Goal: Transaction & Acquisition: Purchase product/service

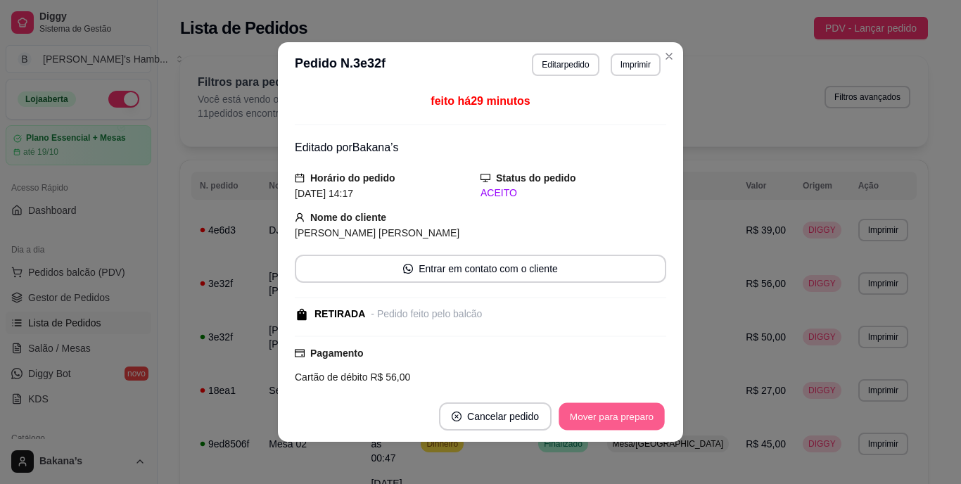
click at [614, 421] on button "Mover para preparo" at bounding box center [611, 416] width 106 height 27
click at [615, 422] on button "Mover para retirada disponível" at bounding box center [588, 416] width 151 height 27
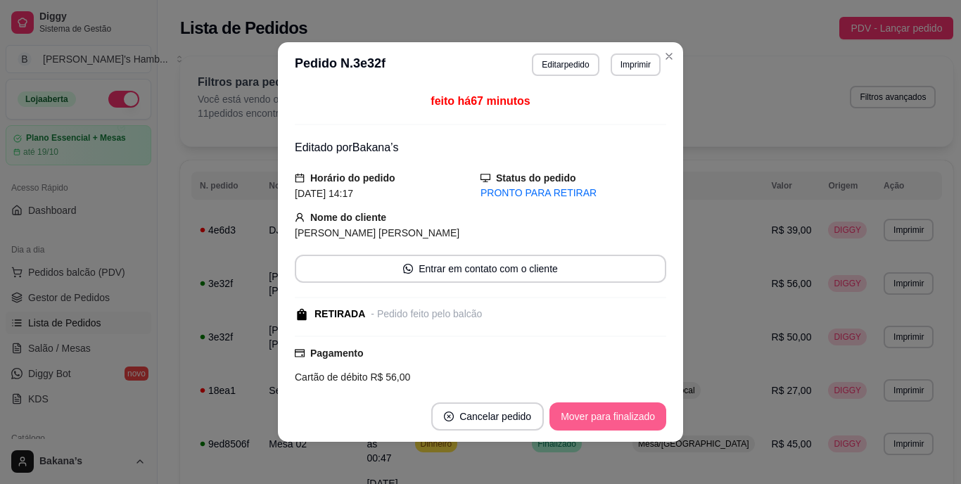
click at [615, 422] on button "Mover para finalizado" at bounding box center [607, 416] width 117 height 28
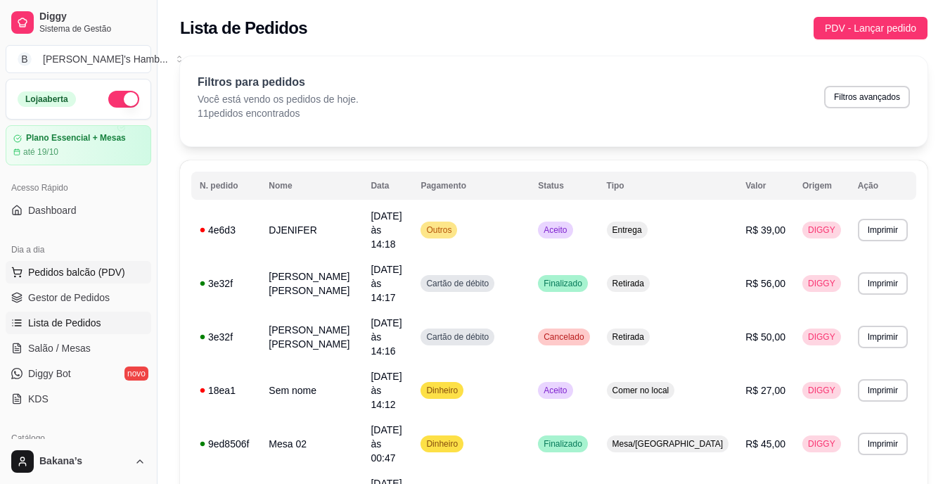
click at [128, 263] on button "Pedidos balcão (PDV)" at bounding box center [79, 272] width 146 height 23
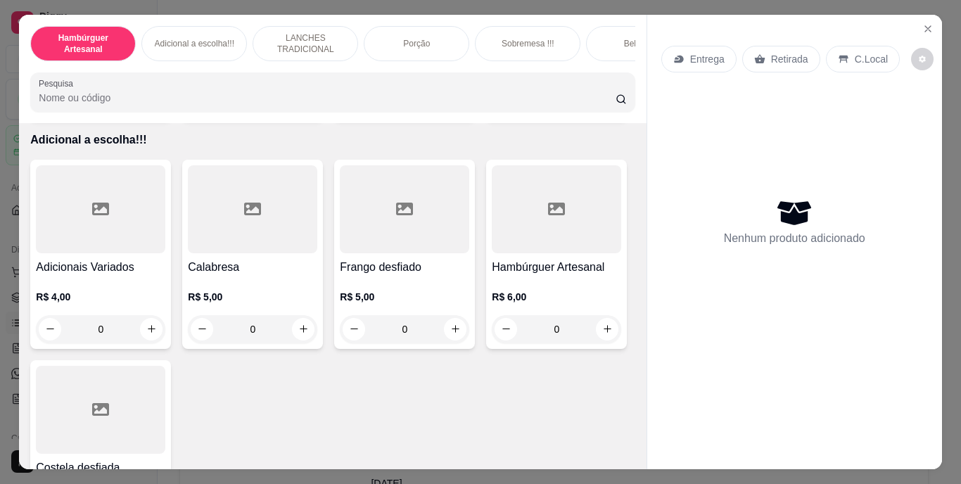
scroll to position [1196, 0]
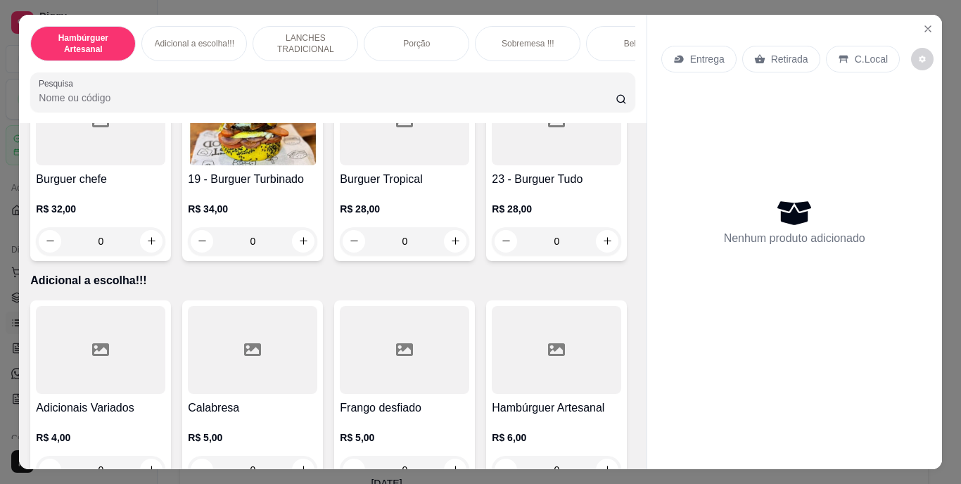
click at [450, 46] on icon "increase-product-quantity" at bounding box center [455, 40] width 11 height 11
type input "1"
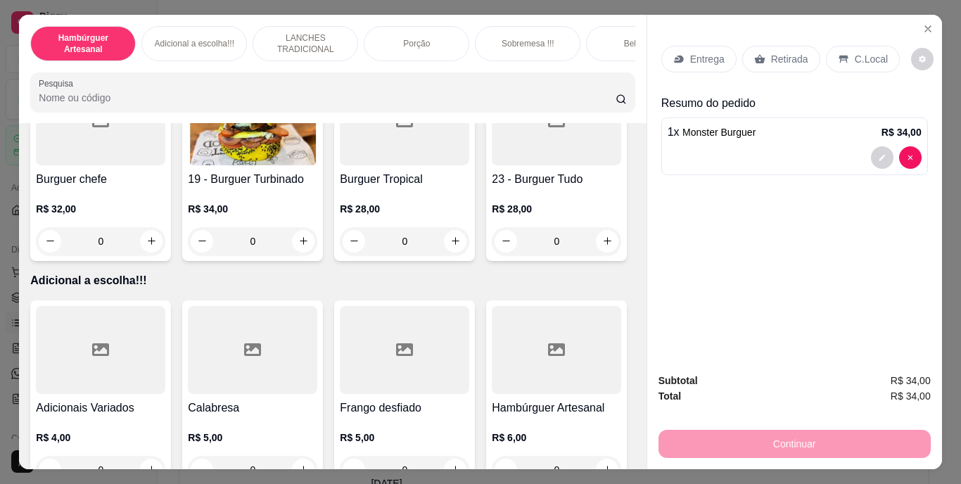
click at [774, 55] on p "Retirada" at bounding box center [789, 59] width 37 height 14
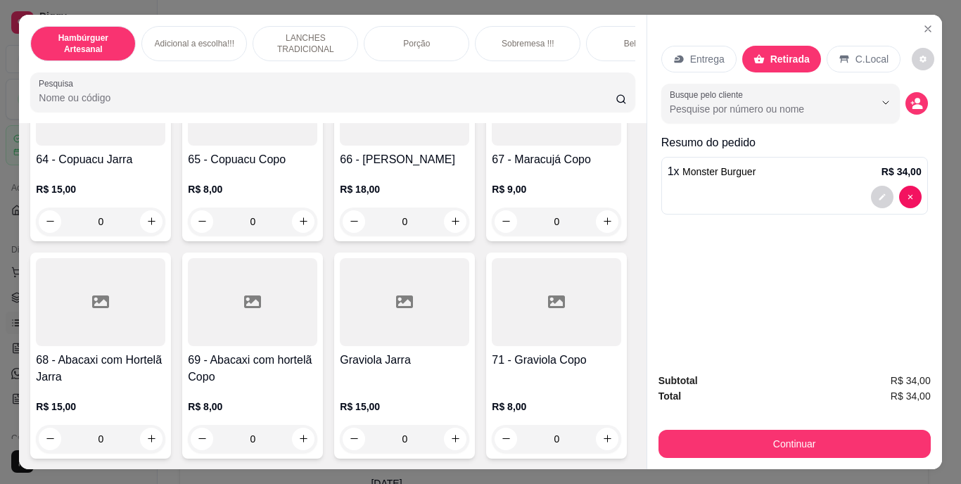
scroll to position [4713, 0]
type input "1"
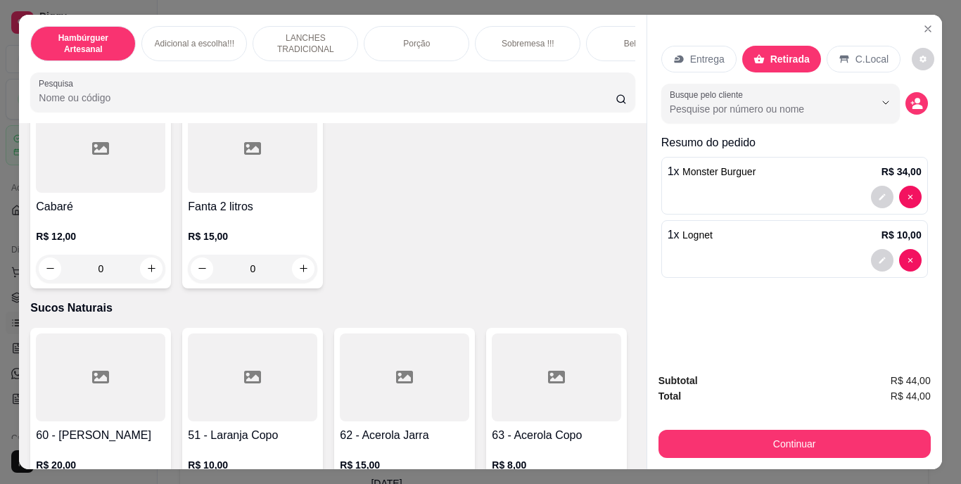
scroll to position [4221, 0]
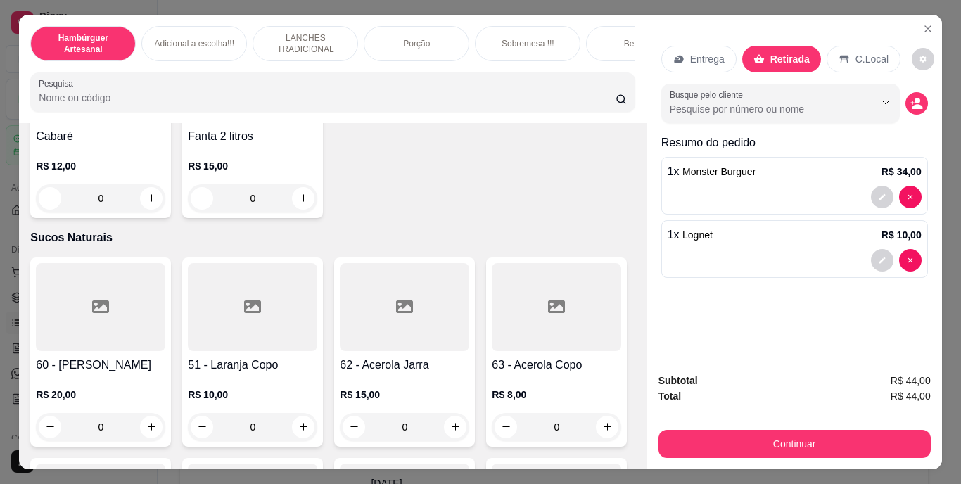
type input "1"
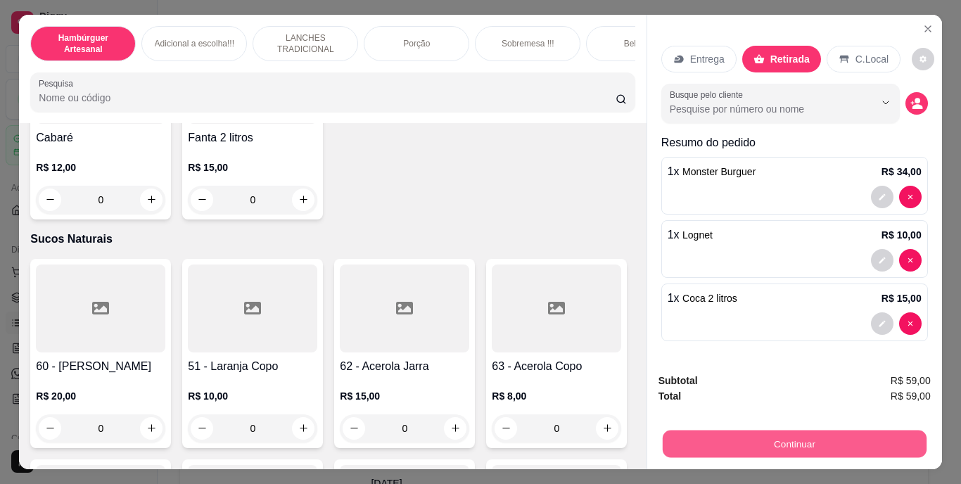
click at [745, 434] on button "Continuar" at bounding box center [794, 443] width 264 height 27
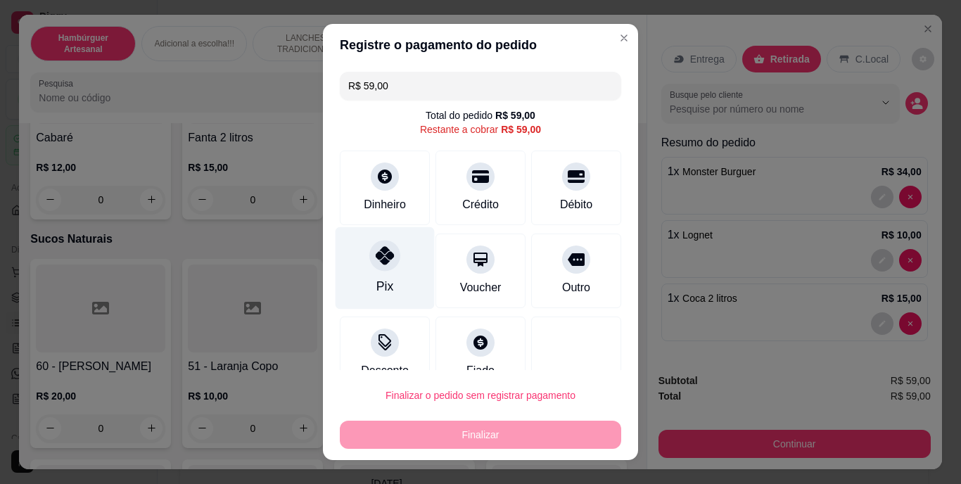
click at [369, 269] on div at bounding box center [384, 256] width 31 height 31
type input "R$ 0,00"
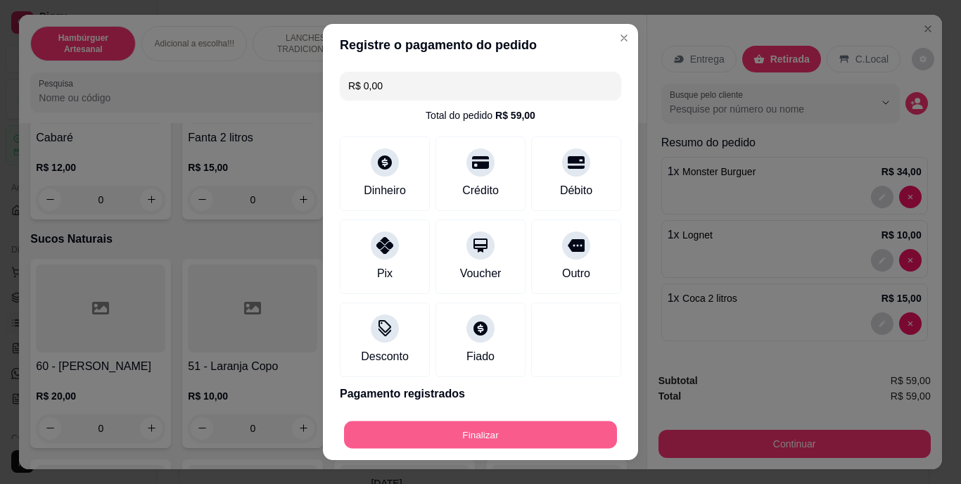
click at [442, 425] on button "Finalizar" at bounding box center [480, 434] width 273 height 27
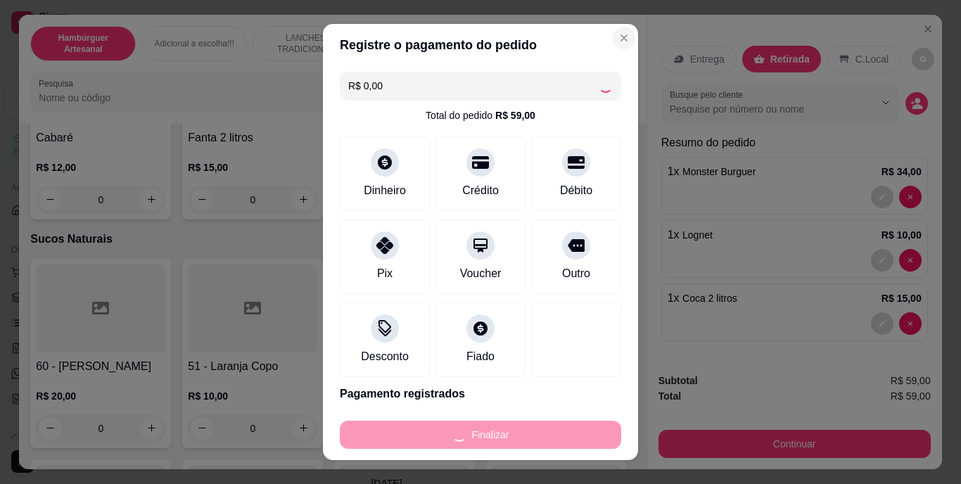
type input "0"
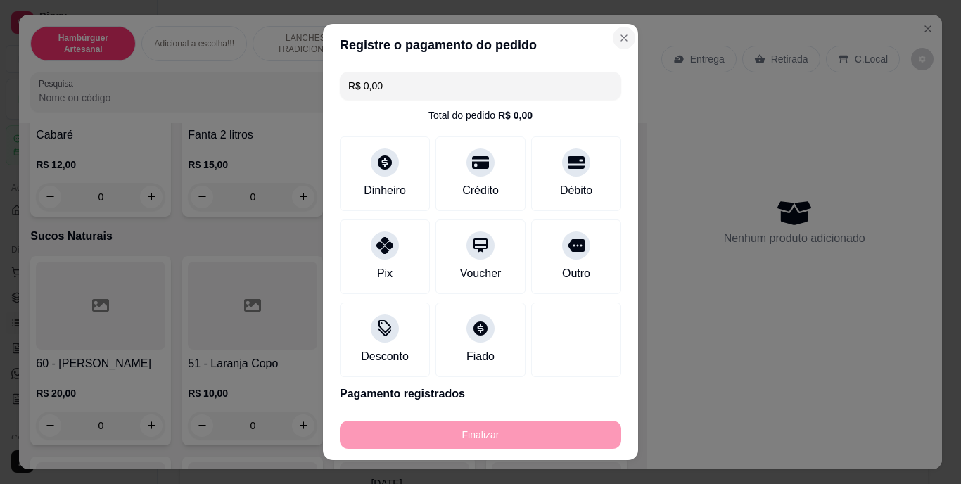
type input "-R$ 59,00"
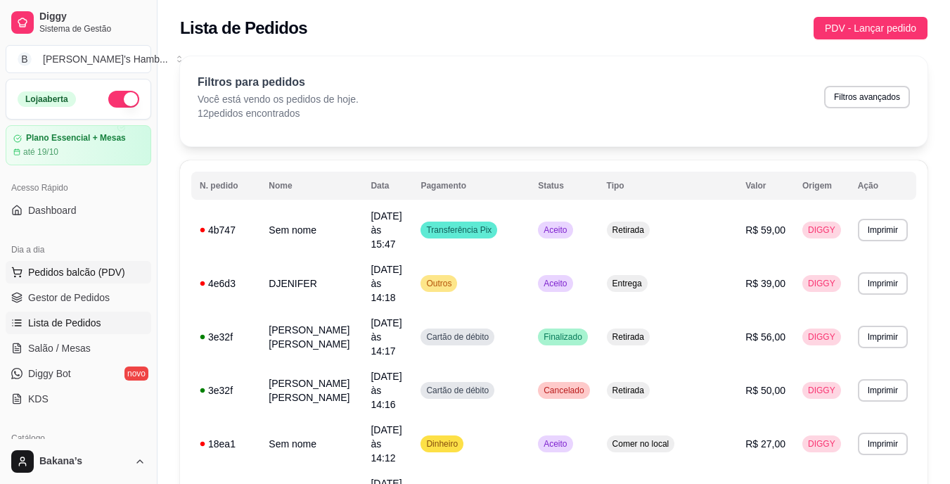
click at [41, 273] on span "Pedidos balcão (PDV)" at bounding box center [76, 272] width 97 height 14
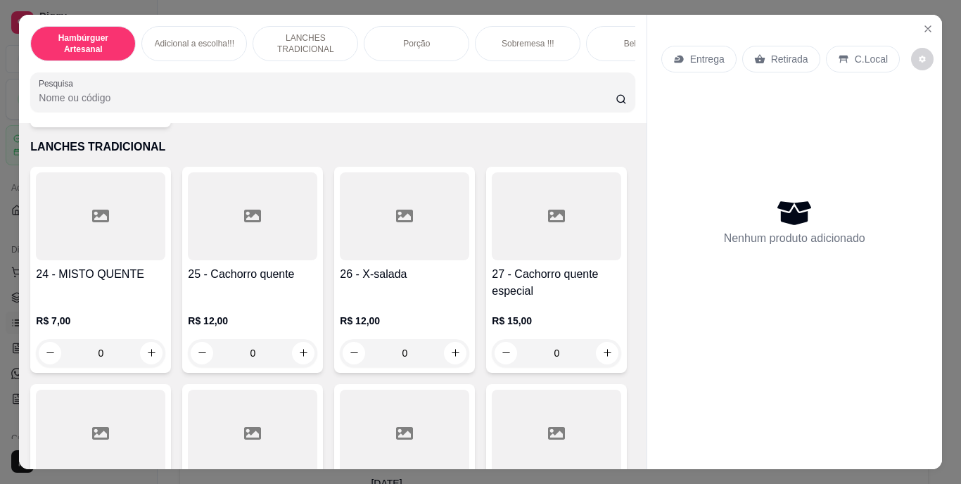
scroll to position [2180, 0]
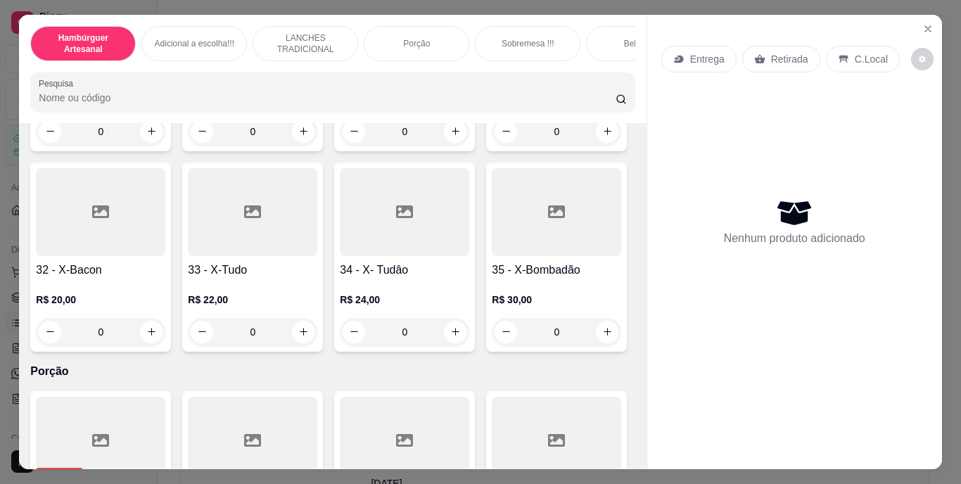
type input "1"
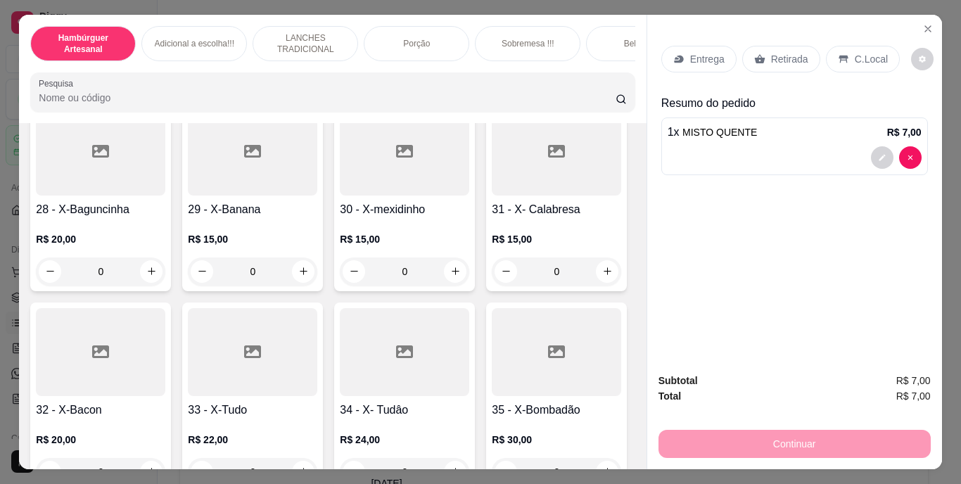
scroll to position [1900, 0]
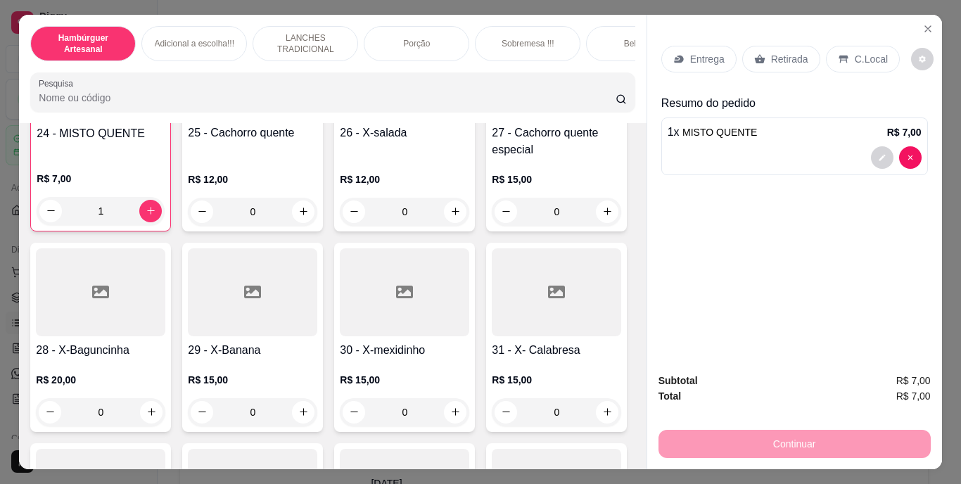
type input "1"
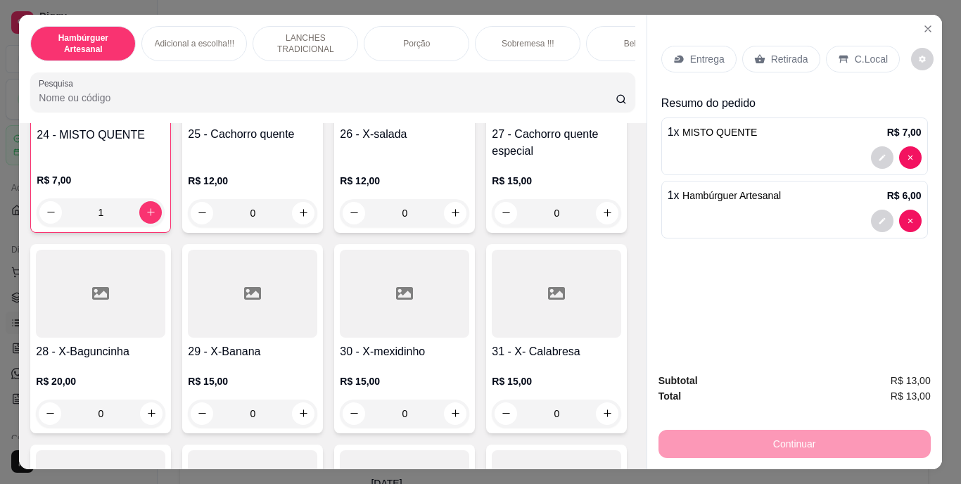
click at [770, 46] on div "Retirada" at bounding box center [781, 59] width 78 height 27
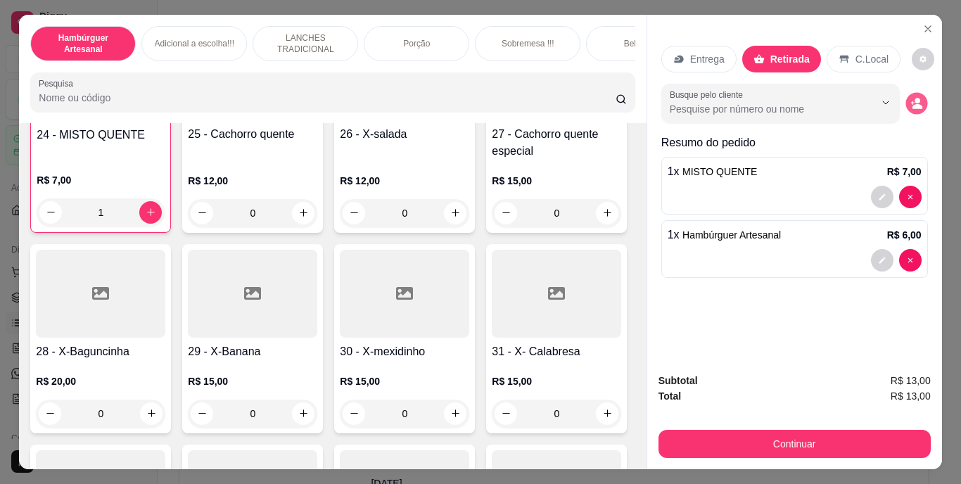
click at [912, 104] on icon "decrease-product-quantity" at bounding box center [917, 106] width 10 height 5
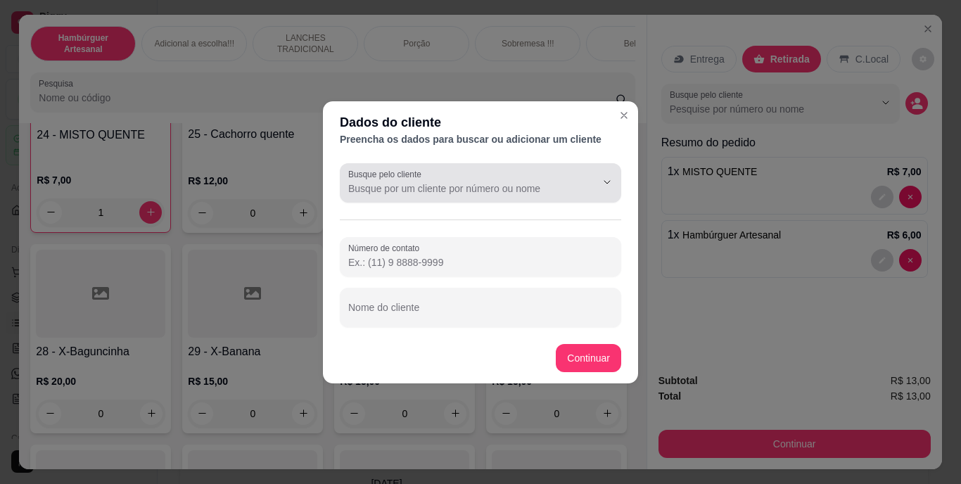
click at [551, 190] on input "Busque pelo cliente" at bounding box center [460, 188] width 225 height 14
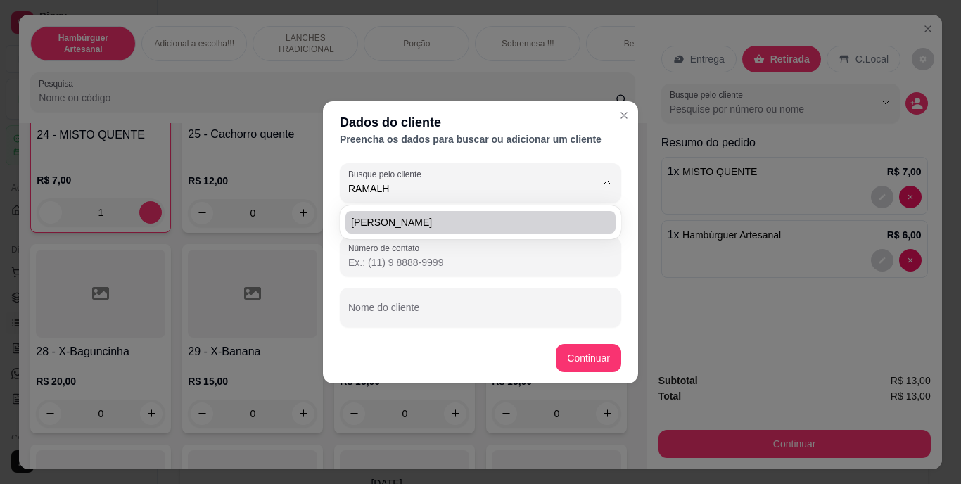
click at [552, 220] on span "[PERSON_NAME]" at bounding box center [473, 222] width 245 height 14
type input "[PERSON_NAME]"
type input "[PHONE_NUMBER]"
type input "[PERSON_NAME]"
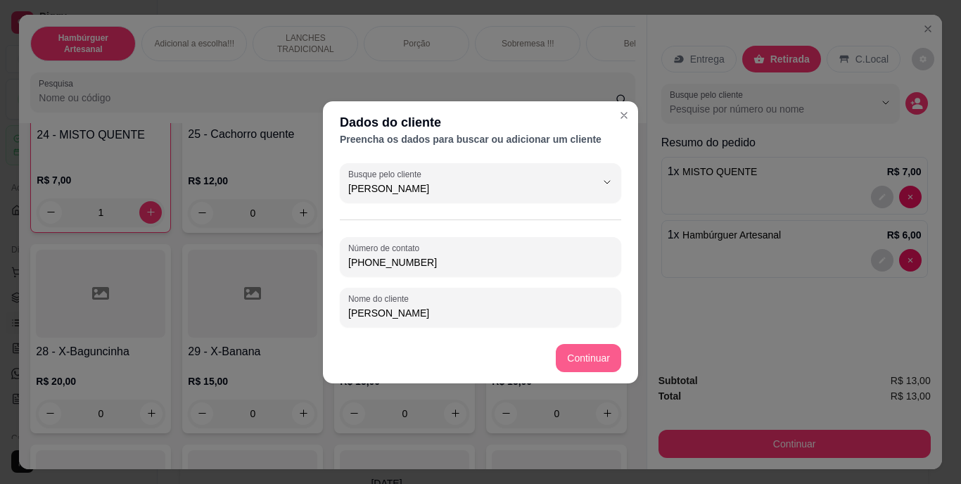
type input "[PERSON_NAME]"
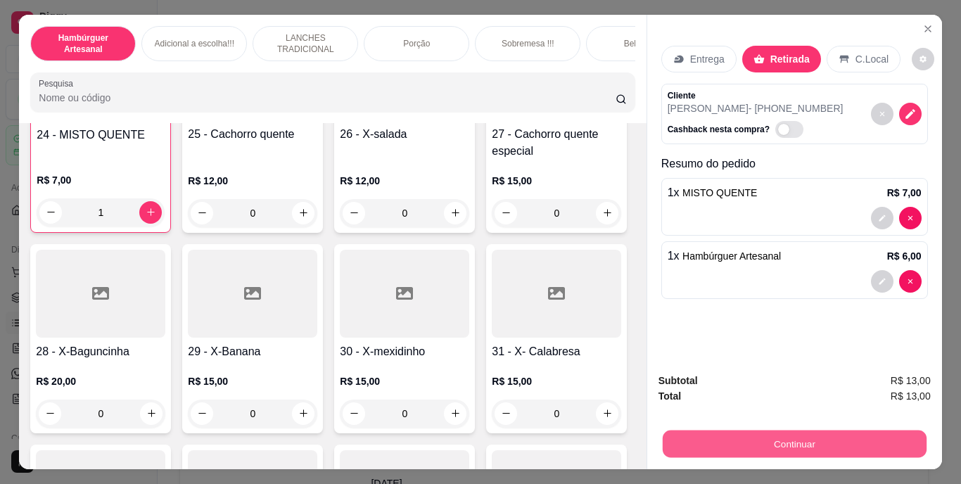
click at [679, 437] on button "Continuar" at bounding box center [794, 443] width 264 height 27
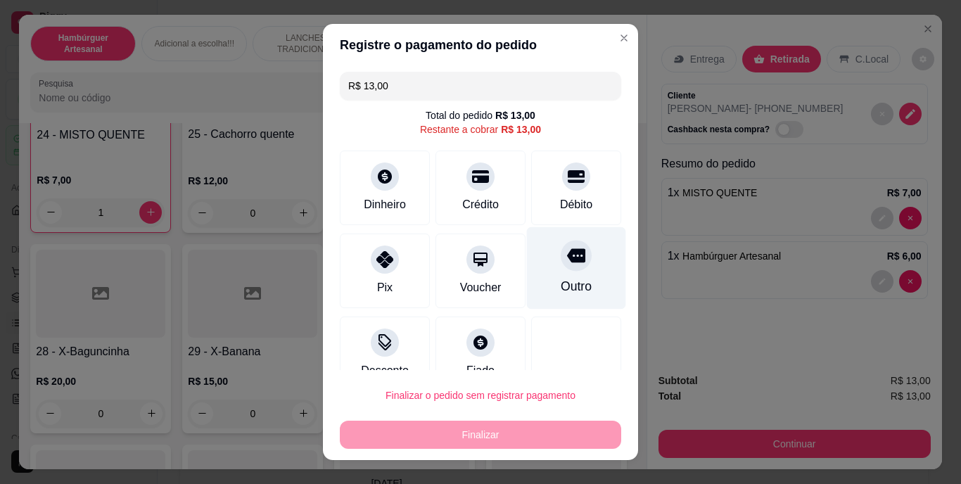
click at [567, 257] on icon at bounding box center [576, 256] width 18 height 14
type input "R$ 0,00"
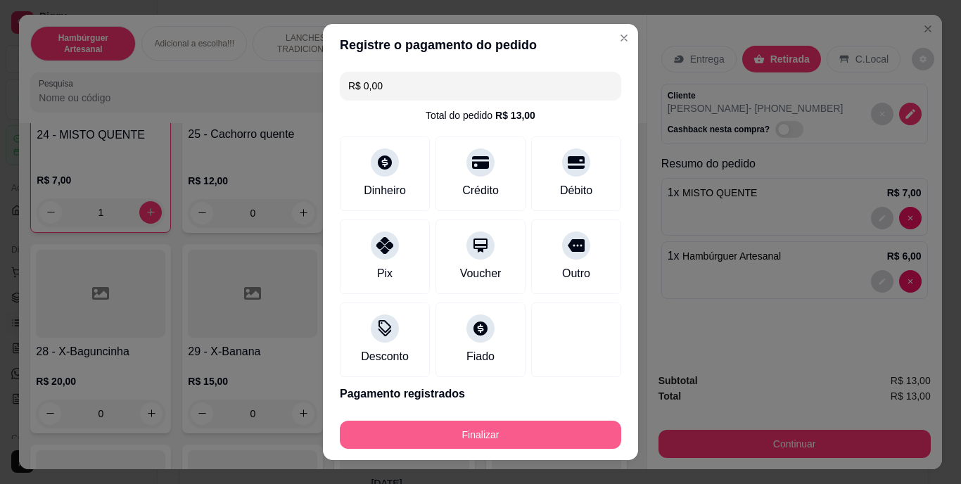
click at [527, 428] on button "Finalizar" at bounding box center [480, 435] width 281 height 28
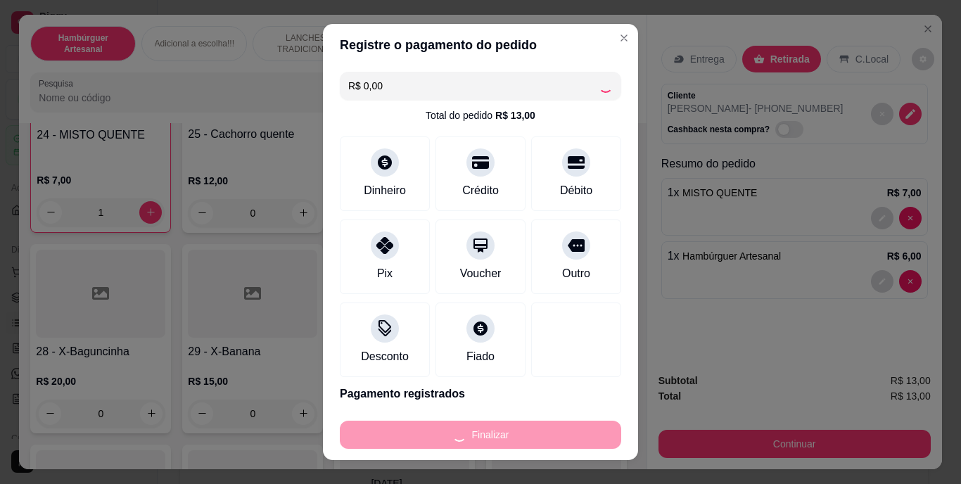
type input "0"
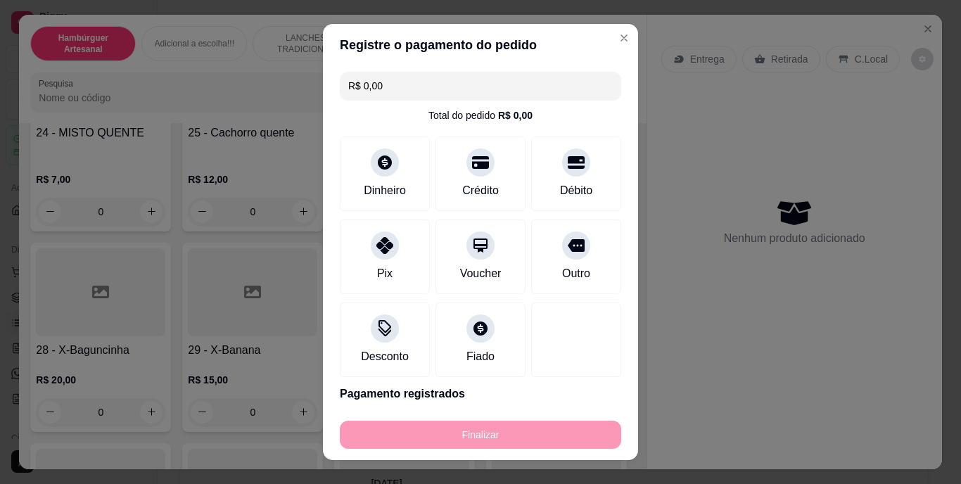
type input "-R$ 13,00"
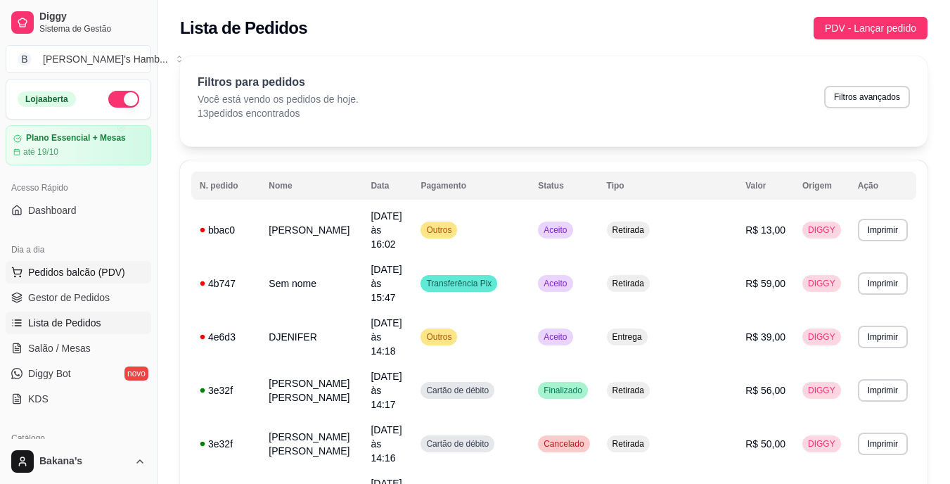
click at [110, 279] on span "Pedidos balcão (PDV)" at bounding box center [76, 272] width 97 height 14
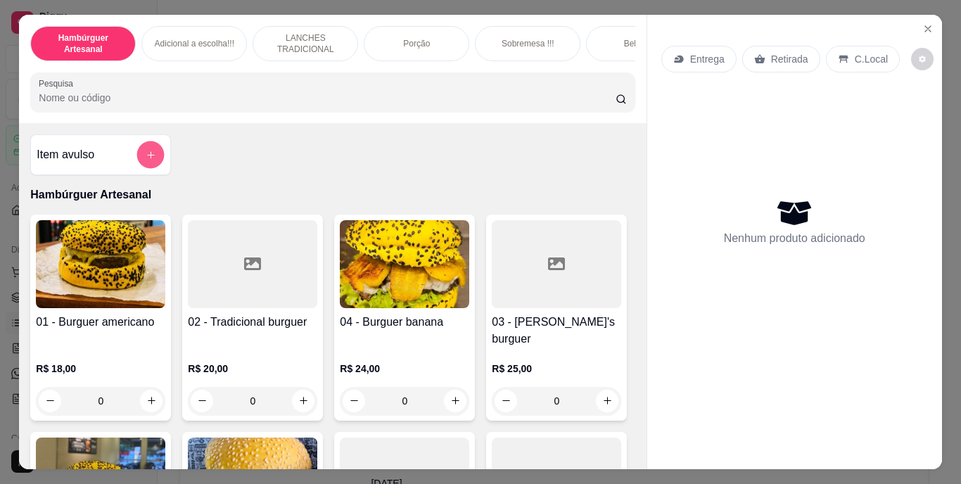
click at [150, 165] on button "add-separate-item" at bounding box center [150, 154] width 27 height 27
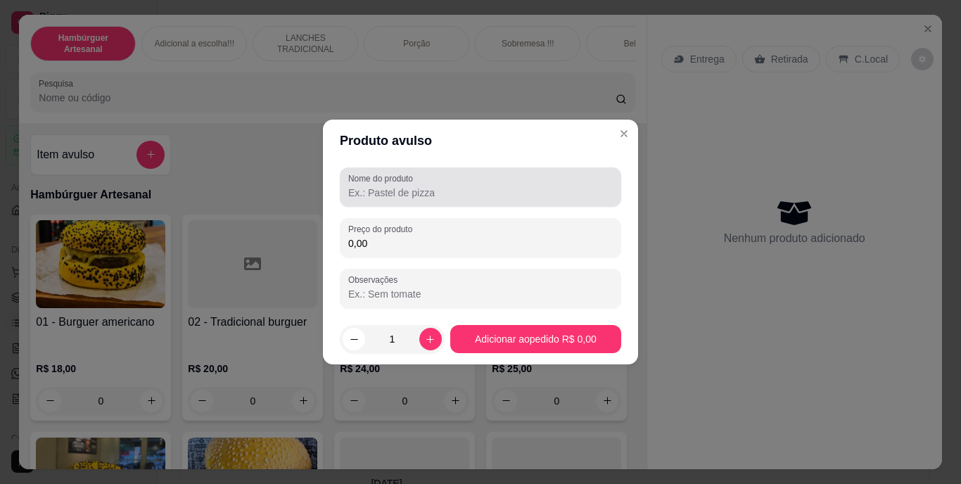
click at [426, 197] on input "Nome do produto" at bounding box center [480, 193] width 264 height 14
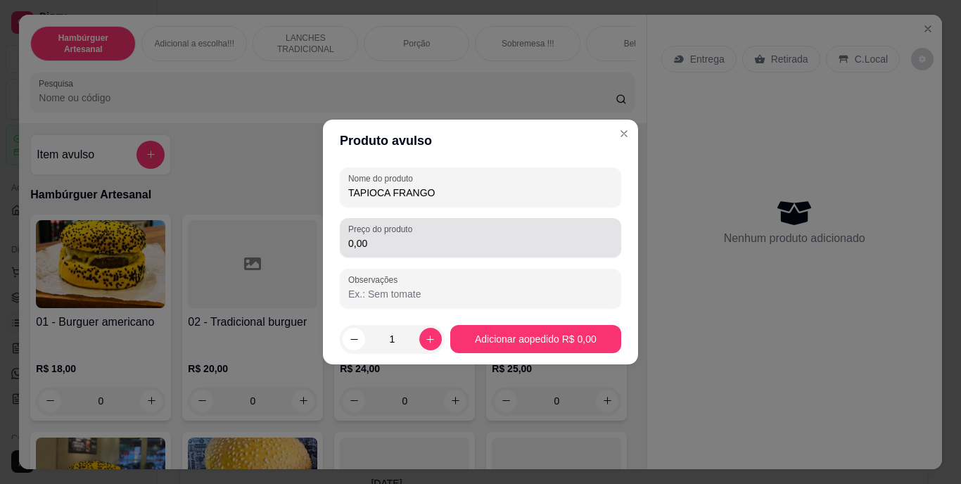
type input "TAPIOCA FRANGO"
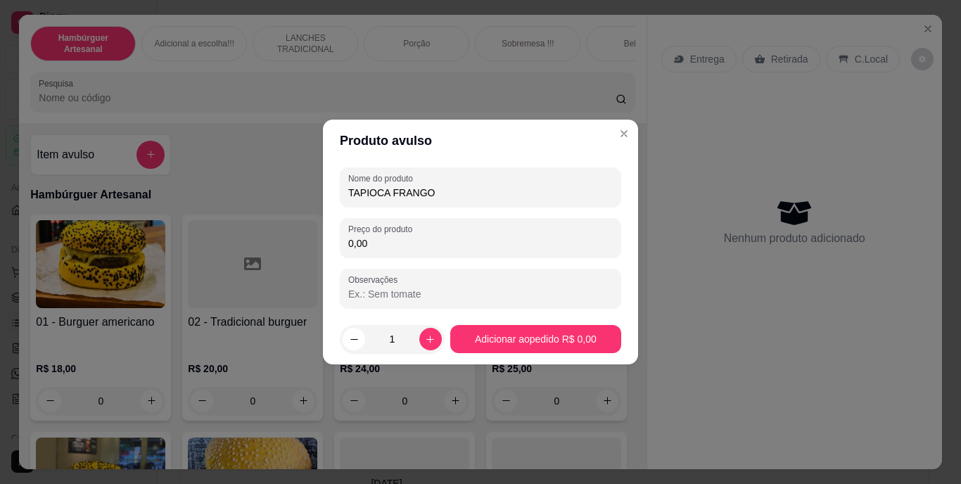
click at [409, 237] on input "0,00" at bounding box center [480, 243] width 264 height 14
type input "17,00"
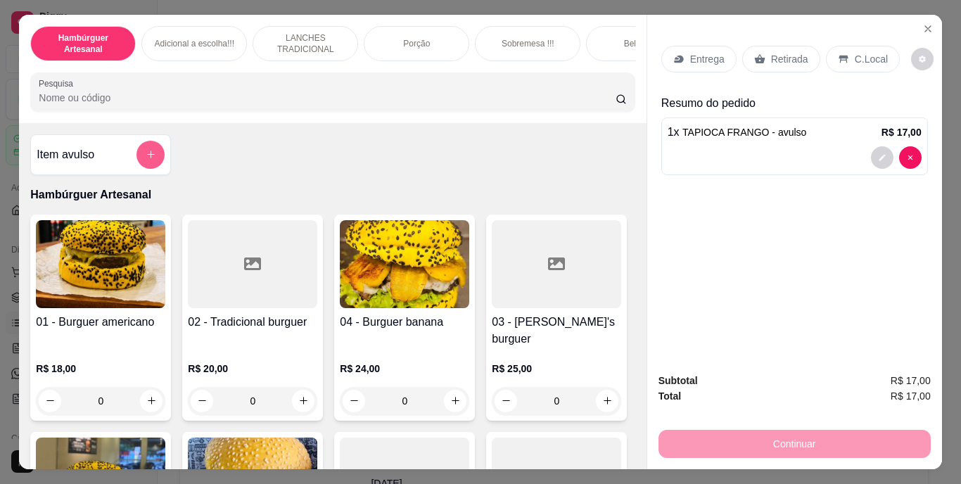
click at [158, 160] on button "add-separate-item" at bounding box center [150, 155] width 28 height 28
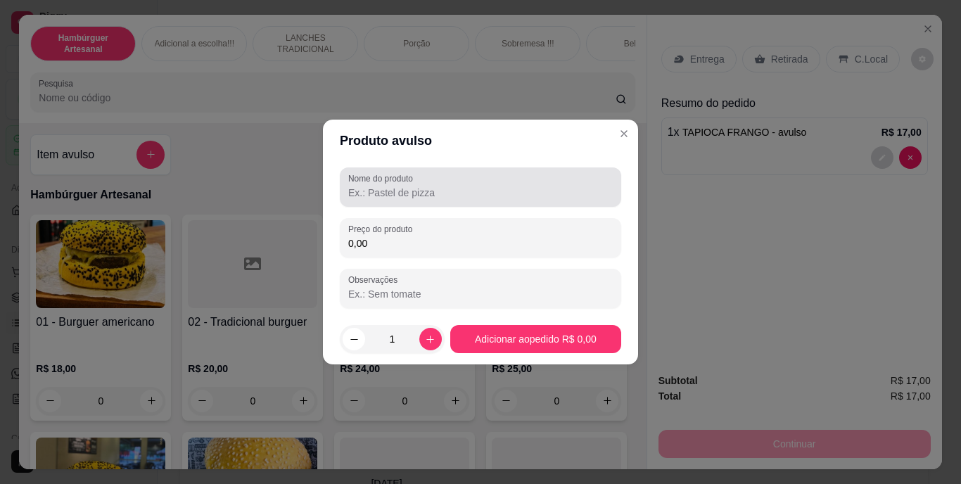
click at [399, 192] on input "Nome do produto" at bounding box center [480, 193] width 264 height 14
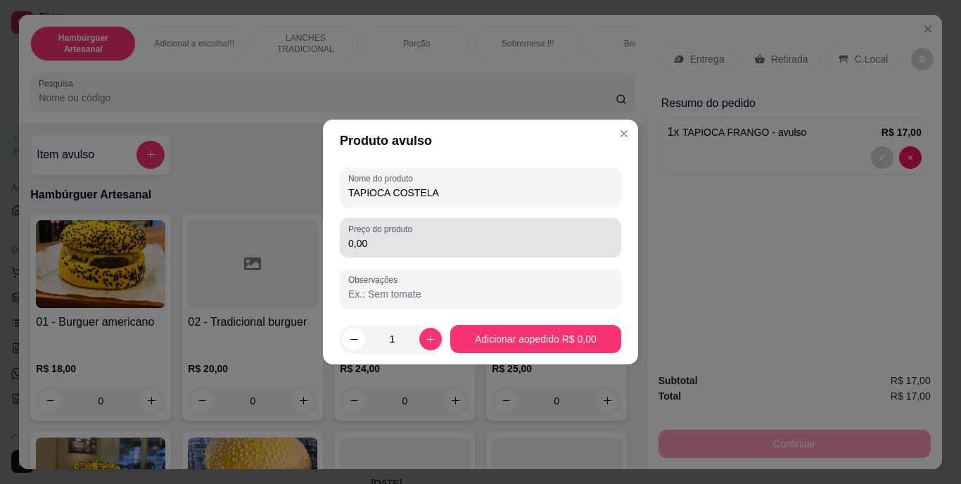
type input "TAPIOCA COSTELA"
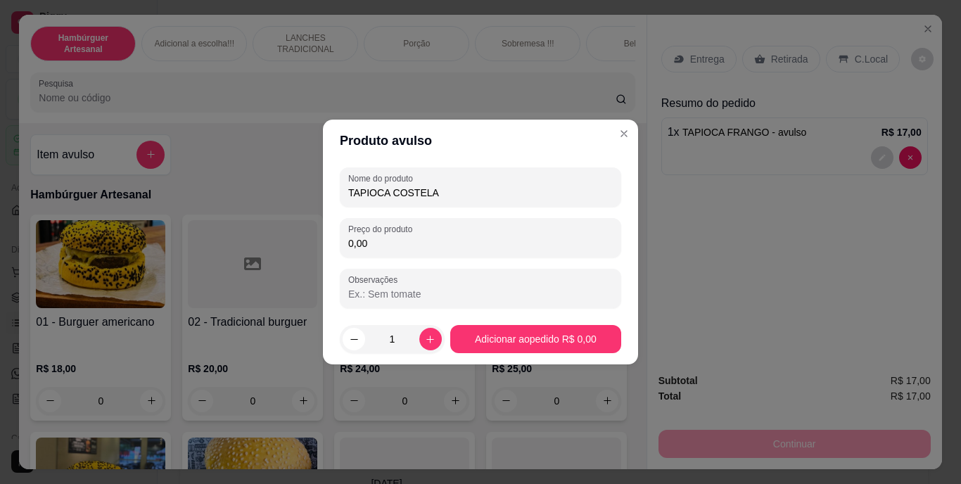
click at [397, 245] on input "0,00" at bounding box center [480, 243] width 264 height 14
type input "20,00"
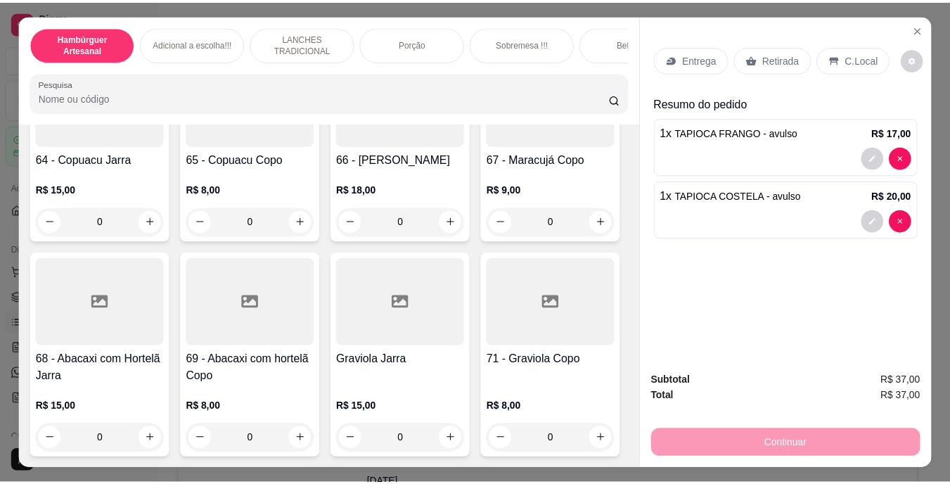
scroll to position [5486, 0]
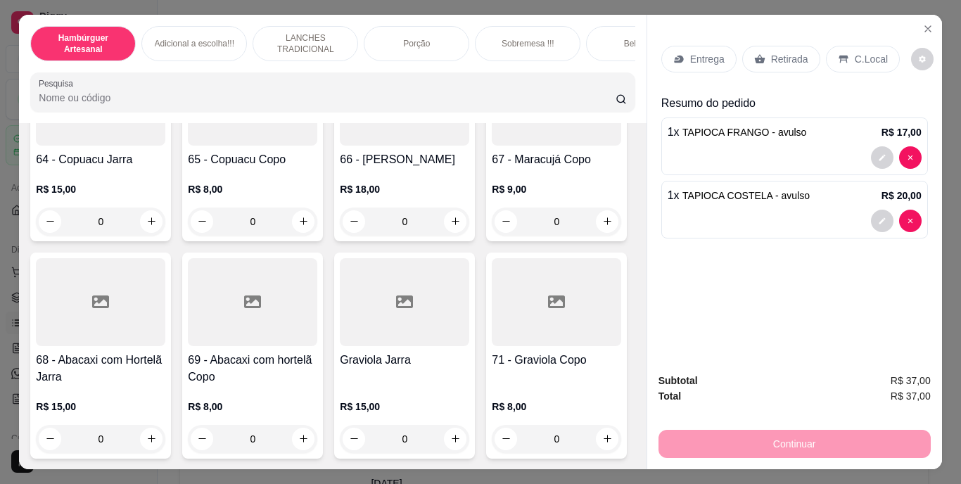
click at [299, 32] on button "increase-product-quantity" at bounding box center [303, 21] width 23 height 23
type input "1"
click at [691, 52] on p "Entrega" at bounding box center [707, 59] width 34 height 14
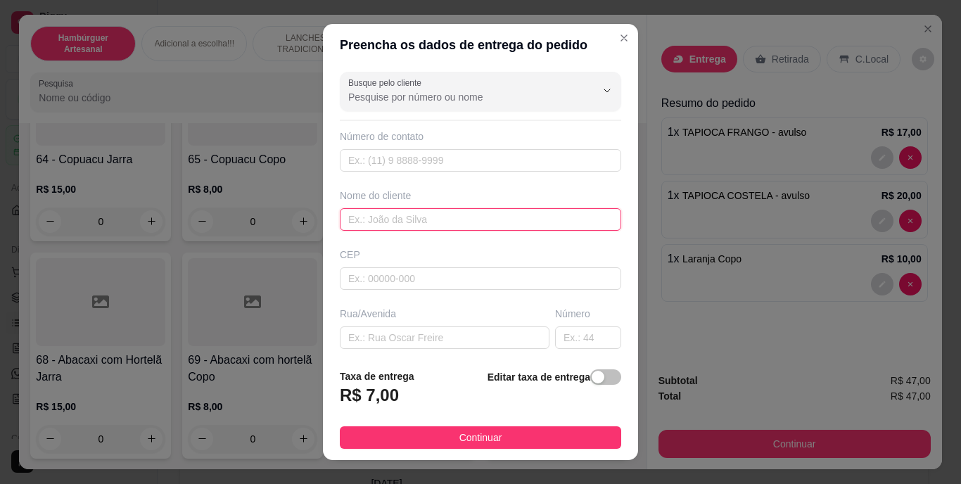
click at [483, 217] on input "text" at bounding box center [480, 219] width 281 height 23
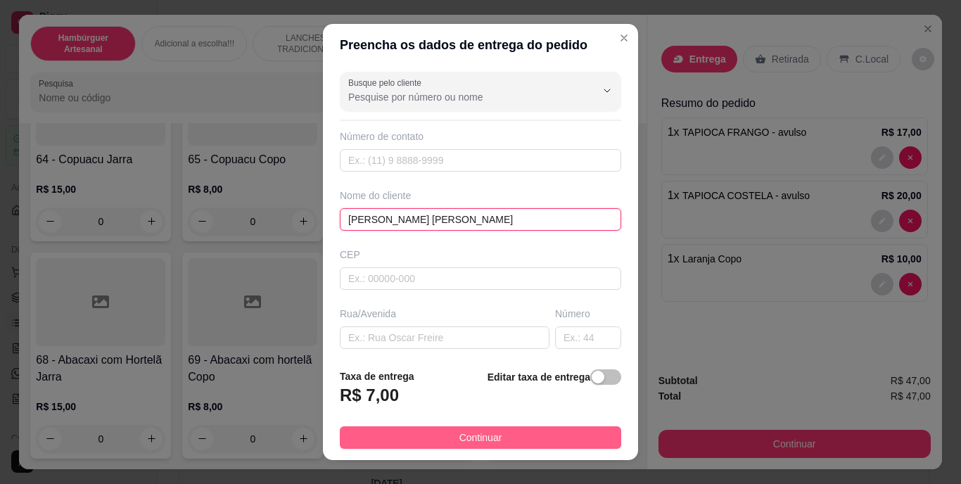
type input "[PERSON_NAME] [PERSON_NAME]"
click at [472, 428] on button "Continuar" at bounding box center [480, 437] width 281 height 23
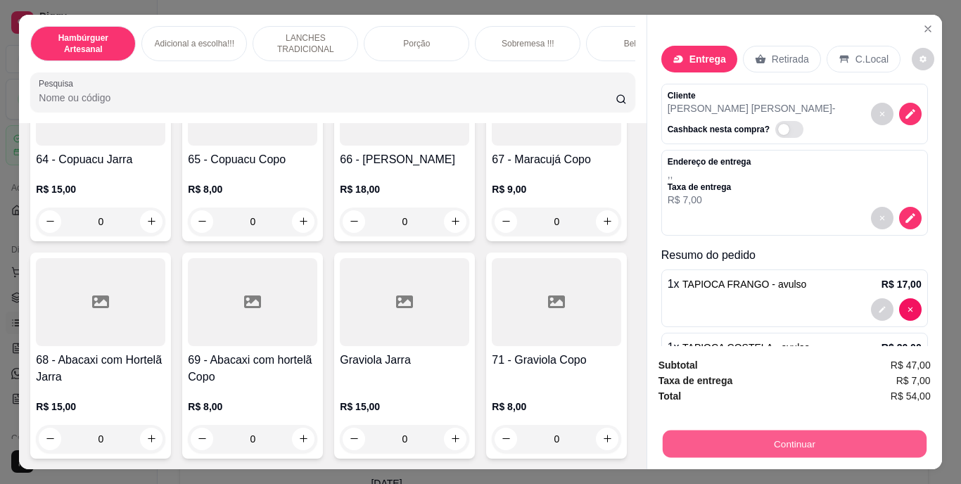
click at [797, 435] on button "Continuar" at bounding box center [794, 443] width 264 height 27
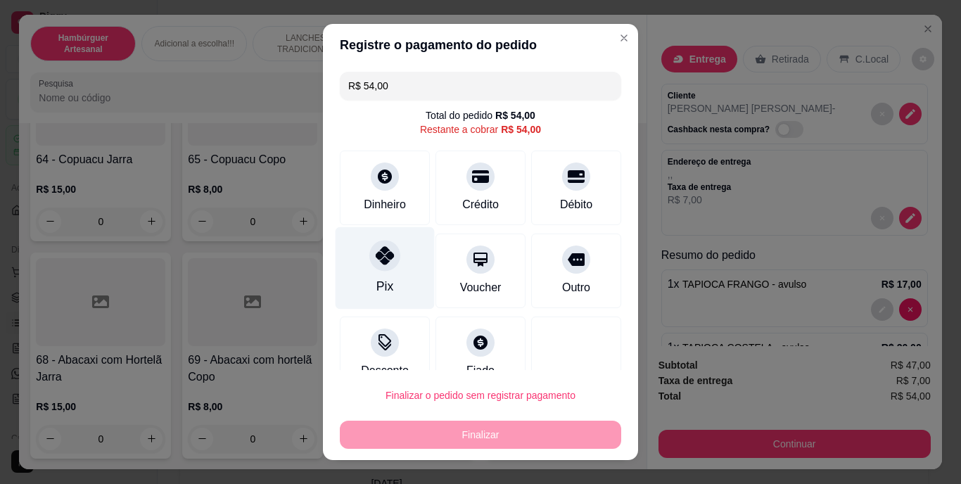
click at [394, 270] on div "Pix" at bounding box center [385, 268] width 99 height 82
type input "R$ 0,00"
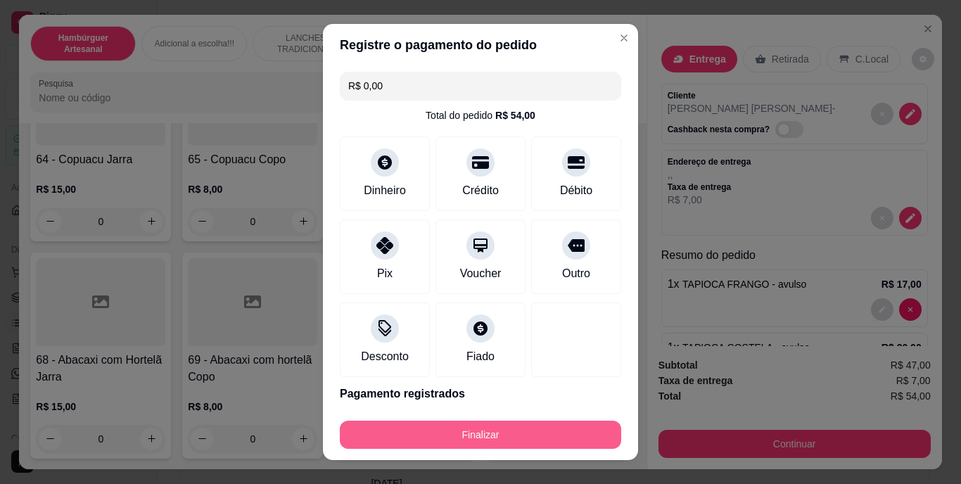
click at [490, 428] on button "Finalizar" at bounding box center [480, 435] width 281 height 28
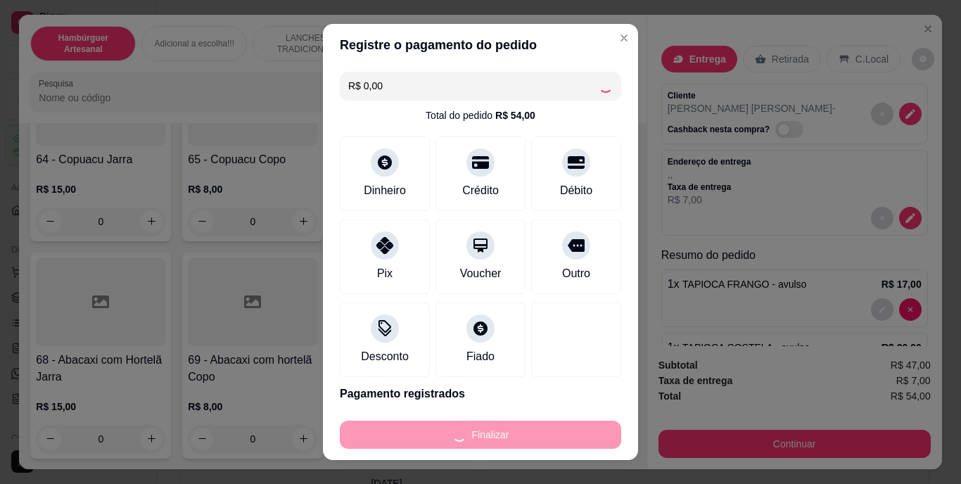
type input "0"
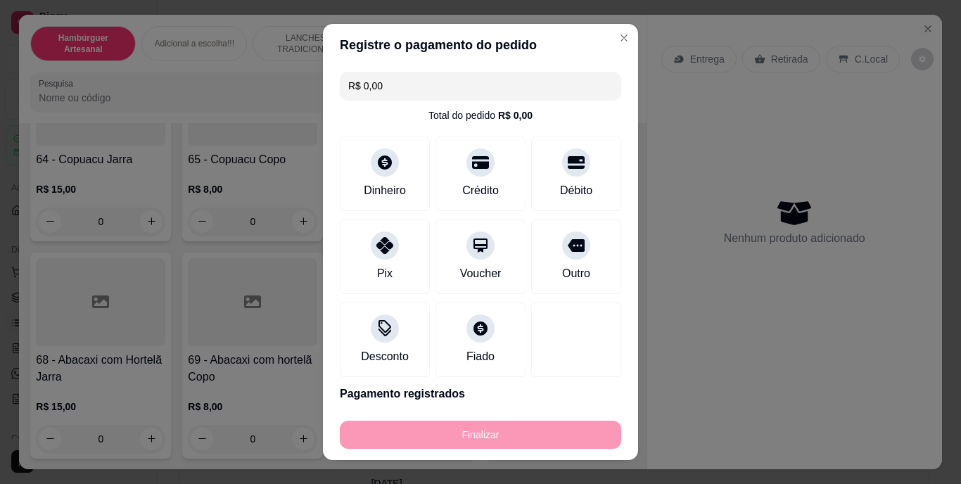
type input "-R$ 54,00"
